Goal: Information Seeking & Learning: Find specific fact

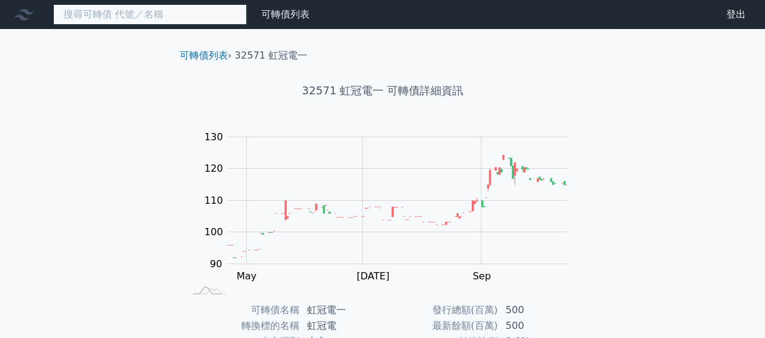
click at [194, 14] on input at bounding box center [149, 14] width 193 height 21
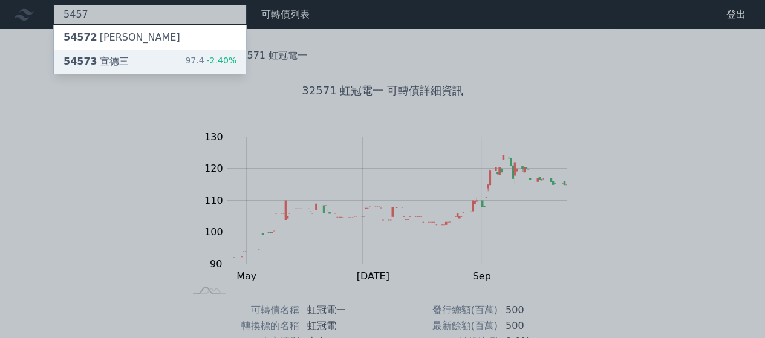
type input "5457"
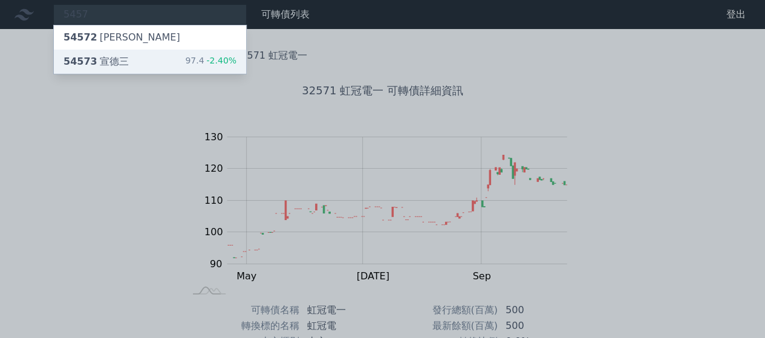
click at [125, 63] on div "54573 宣德三 97.4 -2.40%" at bounding box center [150, 62] width 192 height 24
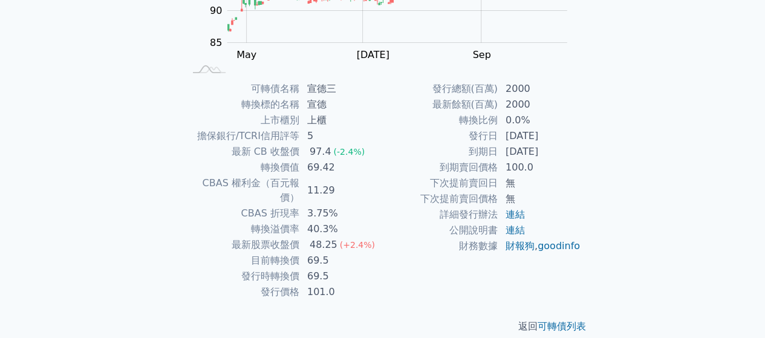
scroll to position [15, 0]
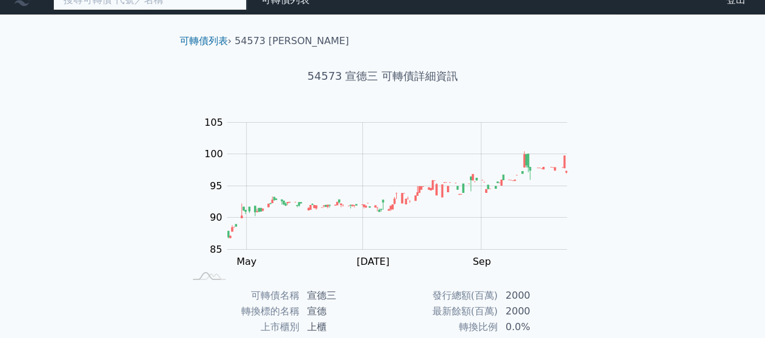
click at [195, 9] on input at bounding box center [149, 0] width 193 height 21
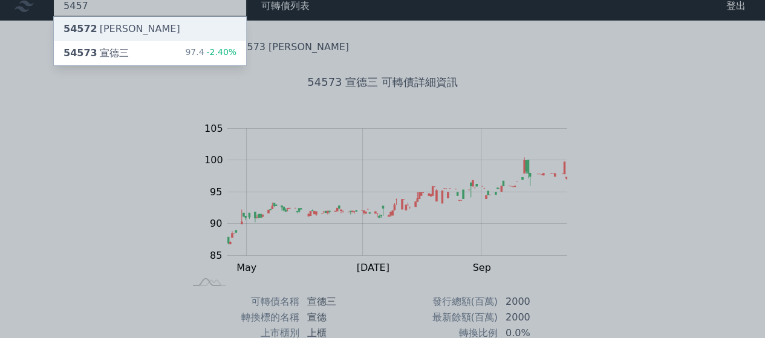
type input "5457"
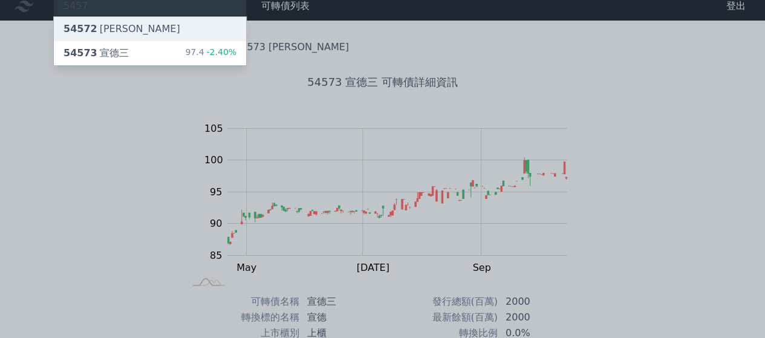
click at [130, 27] on div "54572 [PERSON_NAME]" at bounding box center [150, 29] width 192 height 24
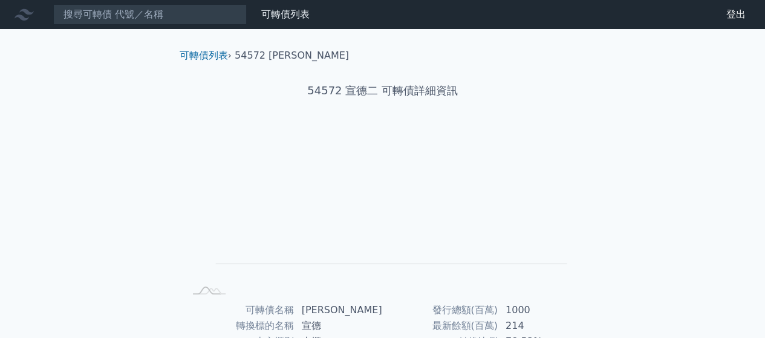
drag, startPoint x: 769, startPoint y: 142, endPoint x: 399, endPoint y: 232, distance: 380.7
click at [399, 232] on div "可轉債列表 › 54572 宣德二 54572 宣德二 可轉債詳細資訊 Zoom Out L L Chart created using amCharts l…" at bounding box center [383, 301] width 426 height 545
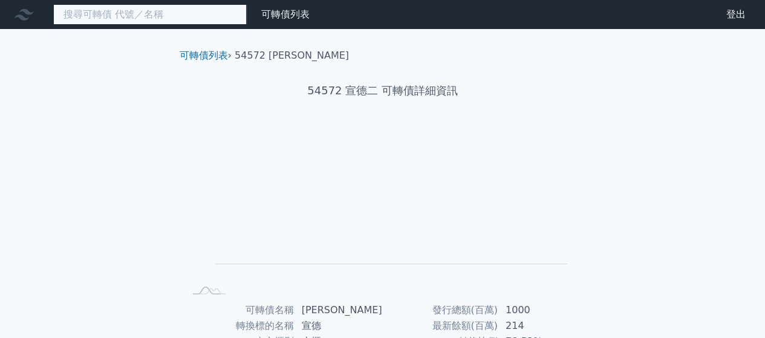
click at [149, 15] on input at bounding box center [149, 14] width 193 height 21
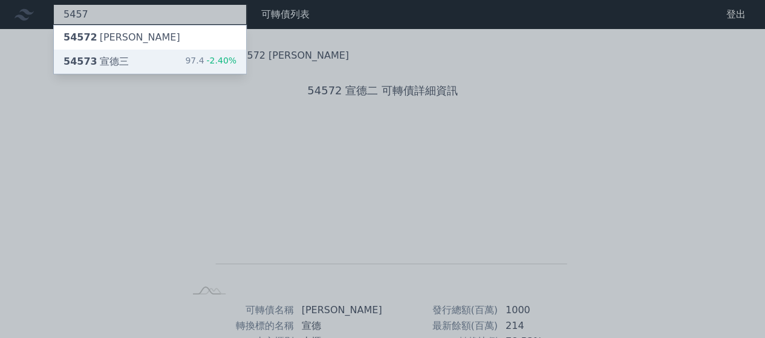
type input "5457"
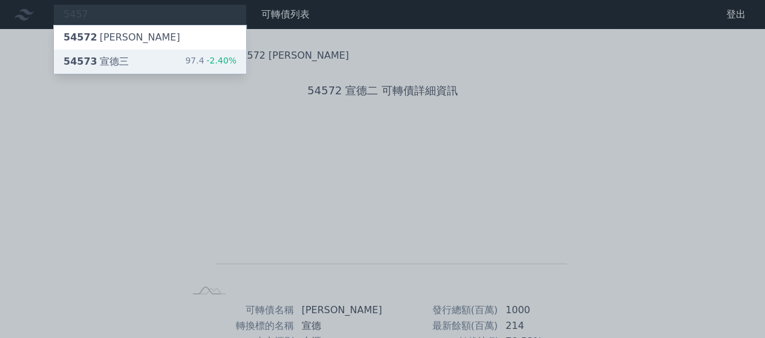
click at [129, 61] on div "54573 宣德三 97.4 -2.40%" at bounding box center [150, 62] width 192 height 24
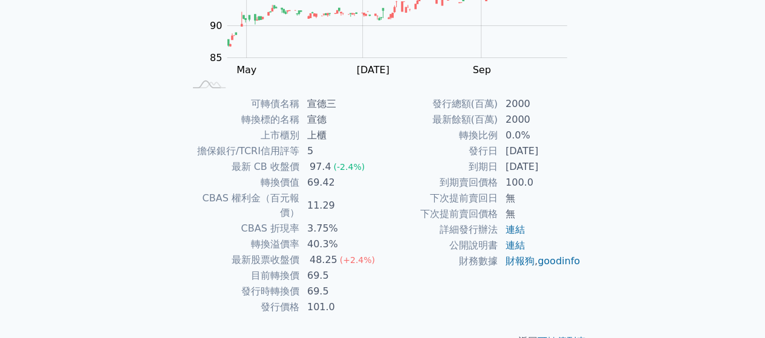
scroll to position [215, 0]
